Goal: Task Accomplishment & Management: Manage account settings

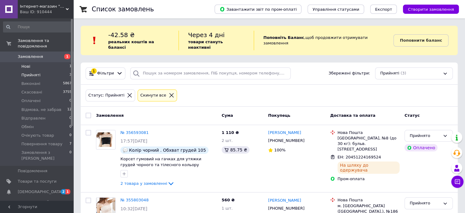
click at [27, 64] on span "Нові" at bounding box center [25, 67] width 9 height 6
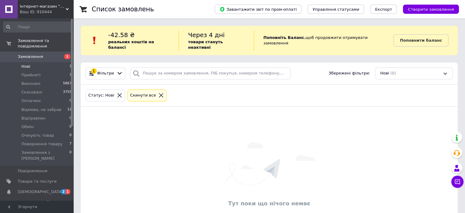
click at [29, 64] on span "Нові" at bounding box center [25, 67] width 9 height 6
click at [32, 72] on span "Прийняті" at bounding box center [30, 75] width 19 height 6
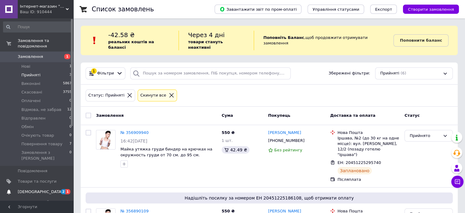
click at [34, 189] on span "[DEMOGRAPHIC_DATA]" at bounding box center [40, 192] width 45 height 6
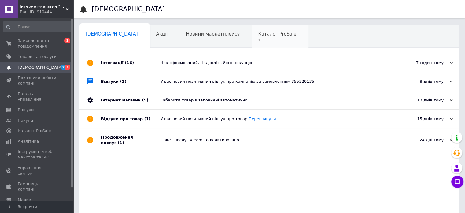
click at [258, 36] on span "Каталог ProSale" at bounding box center [277, 34] width 38 height 6
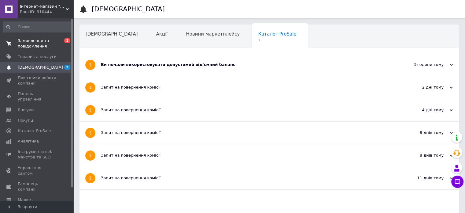
click at [44, 42] on span "Замовлення та повідомлення" at bounding box center [37, 43] width 39 height 11
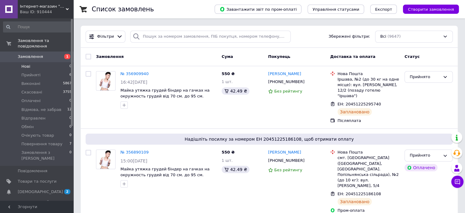
click at [27, 64] on span "Нові" at bounding box center [25, 67] width 9 height 6
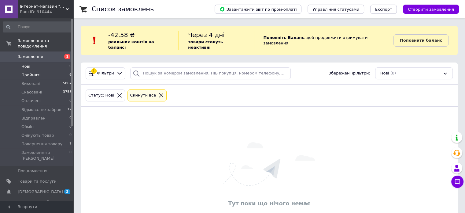
click at [29, 72] on span "Прийняті" at bounding box center [30, 75] width 19 height 6
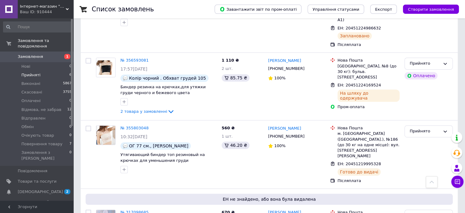
scroll to position [257, 0]
